Goal: Task Accomplishment & Management: Use online tool/utility

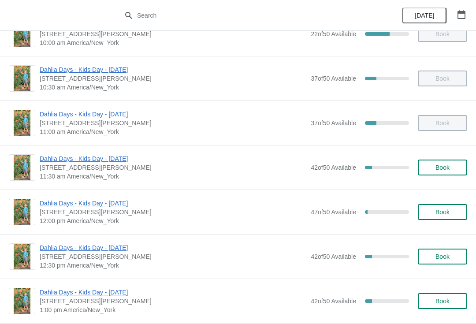
scroll to position [207, 0]
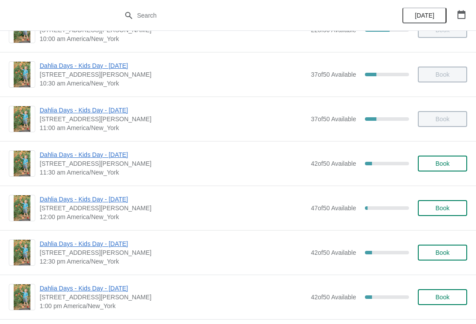
click at [213, 158] on span "Dahlia Days - Kids Day - [DATE]" at bounding box center [173, 154] width 267 height 9
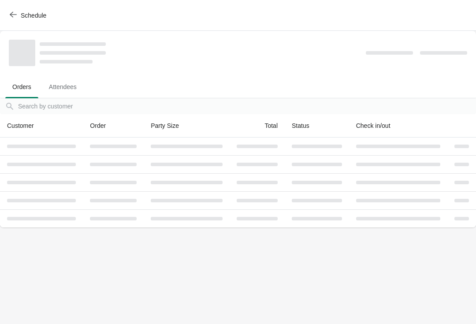
scroll to position [0, 0]
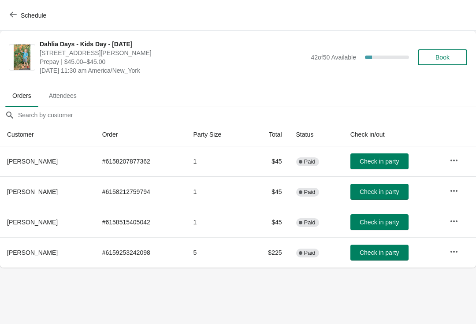
click at [383, 219] on span "Check in party" at bounding box center [379, 222] width 39 height 7
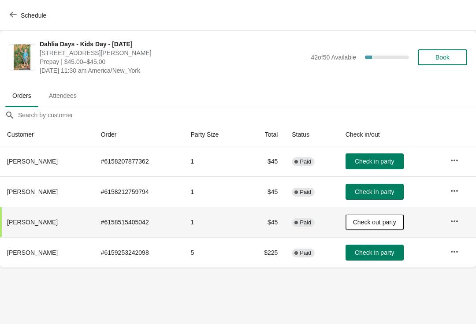
click at [383, 184] on button "Check in party" at bounding box center [375, 192] width 58 height 16
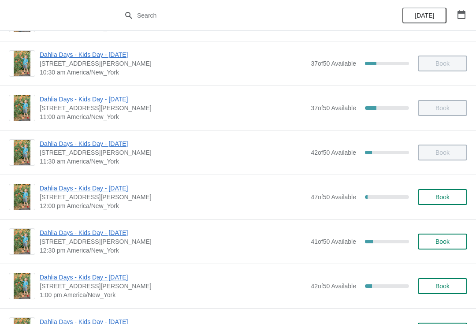
scroll to position [228, 0]
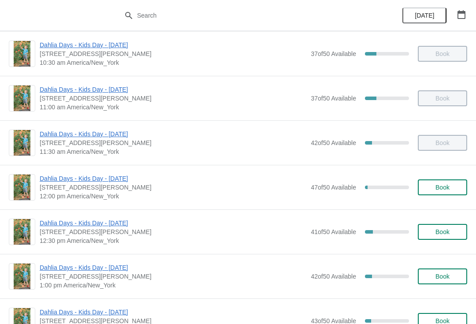
click at [110, 182] on span "Dahlia Days - Kids Day - [DATE]" at bounding box center [173, 178] width 267 height 9
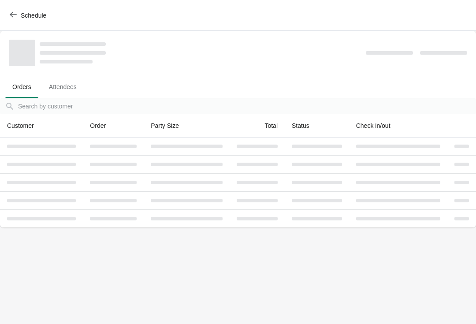
scroll to position [0, 0]
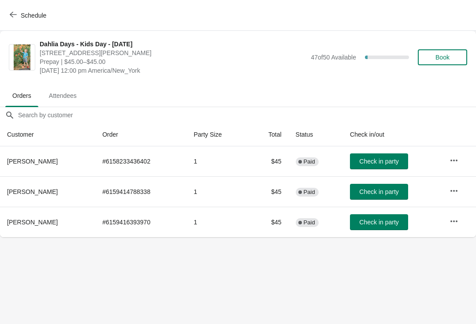
click at [388, 166] on button "Check in party" at bounding box center [379, 162] width 58 height 16
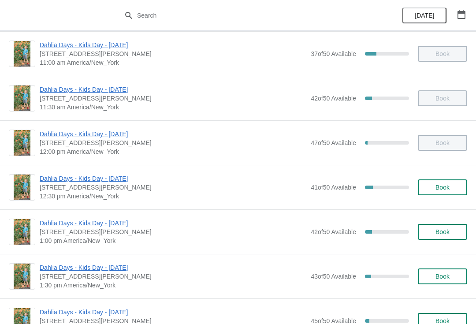
scroll to position [272, 0]
click at [60, 178] on span "Dahlia Days - Kids Day - [DATE]" at bounding box center [173, 179] width 267 height 9
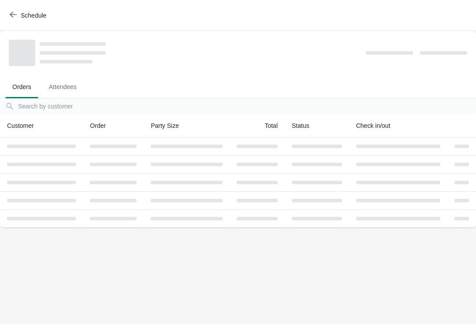
scroll to position [0, 0]
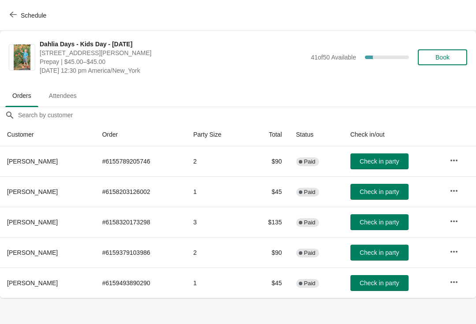
click at [394, 197] on button "Check in party" at bounding box center [380, 192] width 58 height 16
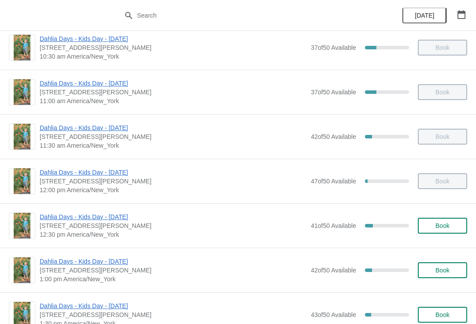
scroll to position [239, 0]
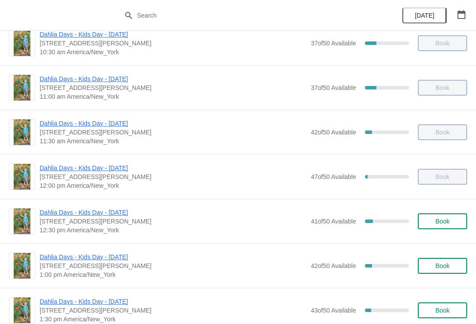
click at [116, 215] on span "Dahlia Days - Kids Day - [DATE]" at bounding box center [173, 212] width 267 height 9
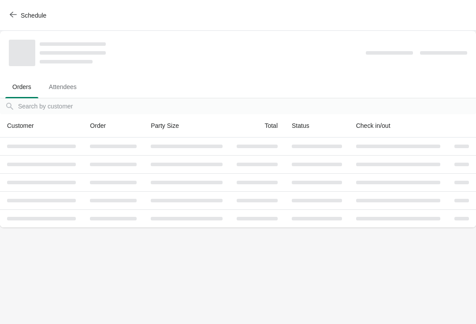
scroll to position [0, 0]
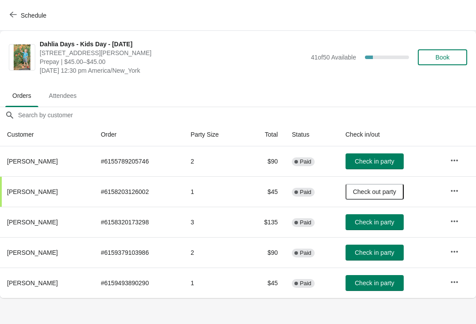
click at [379, 287] on button "Check in party" at bounding box center [375, 283] width 58 height 16
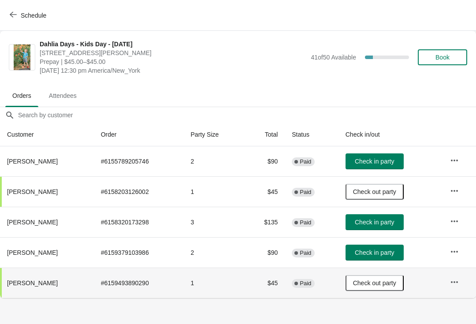
click at [388, 255] on span "Check in party" at bounding box center [374, 252] width 39 height 7
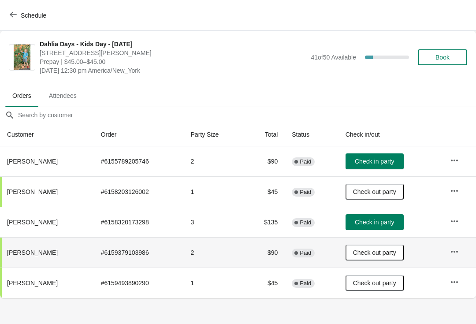
click at [378, 166] on button "Check in party" at bounding box center [375, 162] width 58 height 16
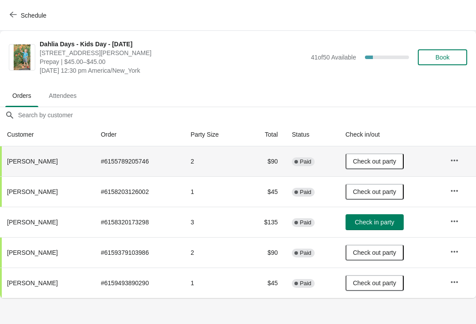
click at [392, 220] on span "Check in party" at bounding box center [374, 222] width 39 height 7
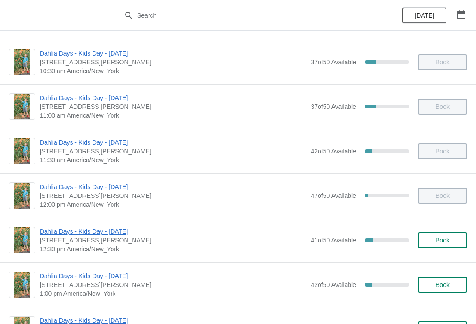
scroll to position [229, 0]
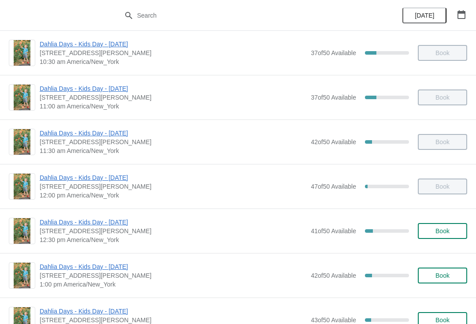
click at [106, 270] on span "Dahlia Days - Kids Day - [DATE]" at bounding box center [173, 266] width 267 height 9
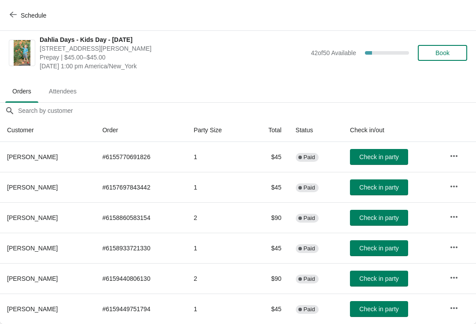
scroll to position [4, 0]
click at [375, 308] on span "Check in party" at bounding box center [379, 309] width 39 height 7
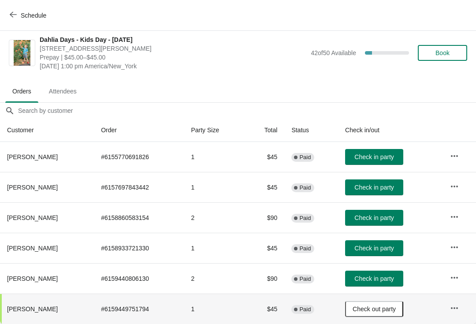
click at [17, 18] on span "Schedule" at bounding box center [28, 15] width 35 height 8
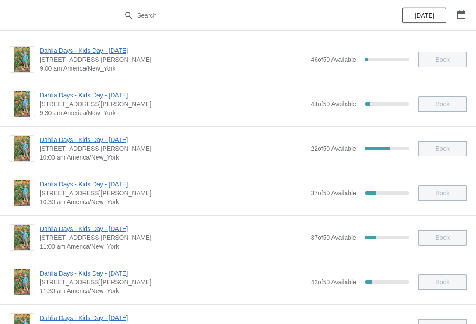
scroll to position [89, 0]
click at [75, 228] on span "Dahlia Days - Kids Day - [DATE]" at bounding box center [173, 228] width 267 height 9
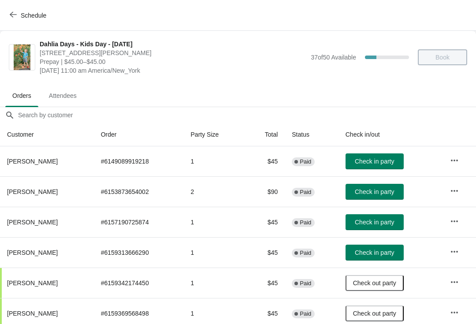
click at [394, 164] on span "Check in party" at bounding box center [374, 161] width 39 height 7
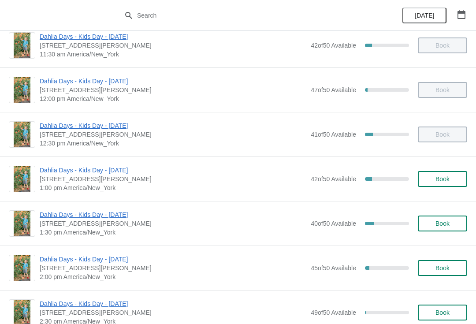
scroll to position [325, 0]
click at [114, 174] on span "Dahlia Days - Kids Day - [DATE]" at bounding box center [173, 170] width 267 height 9
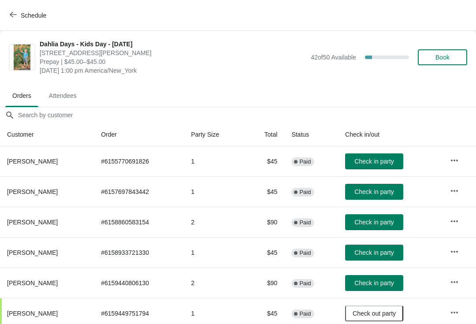
click at [382, 251] on span "Check in party" at bounding box center [374, 252] width 39 height 7
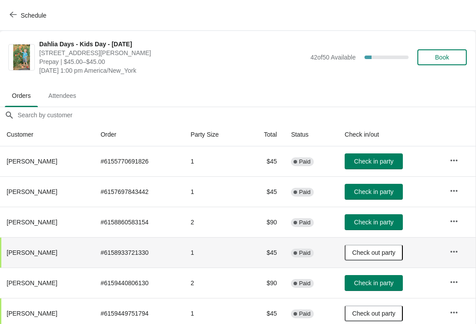
scroll to position [0, 0]
click at [381, 195] on span "Check in party" at bounding box center [373, 191] width 39 height 7
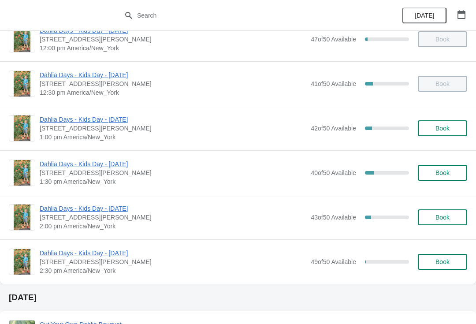
scroll to position [381, 0]
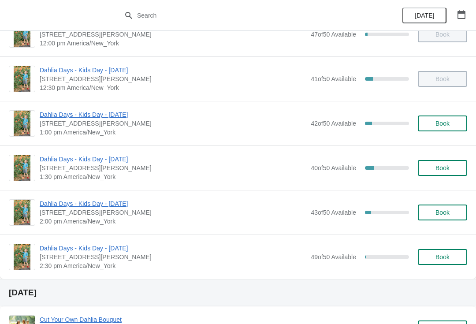
click at [122, 119] on span "Dahlia Days - Kids Day - [DATE]" at bounding box center [173, 114] width 267 height 9
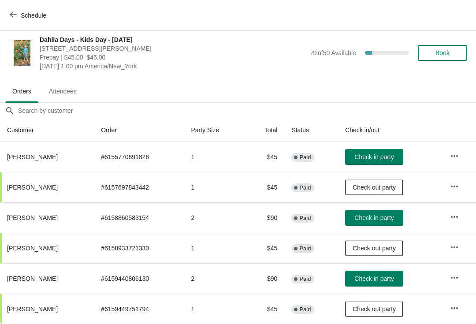
scroll to position [4, 0]
click at [383, 159] on span "Check in party" at bounding box center [374, 157] width 39 height 7
